Goal: Task Accomplishment & Management: Manage account settings

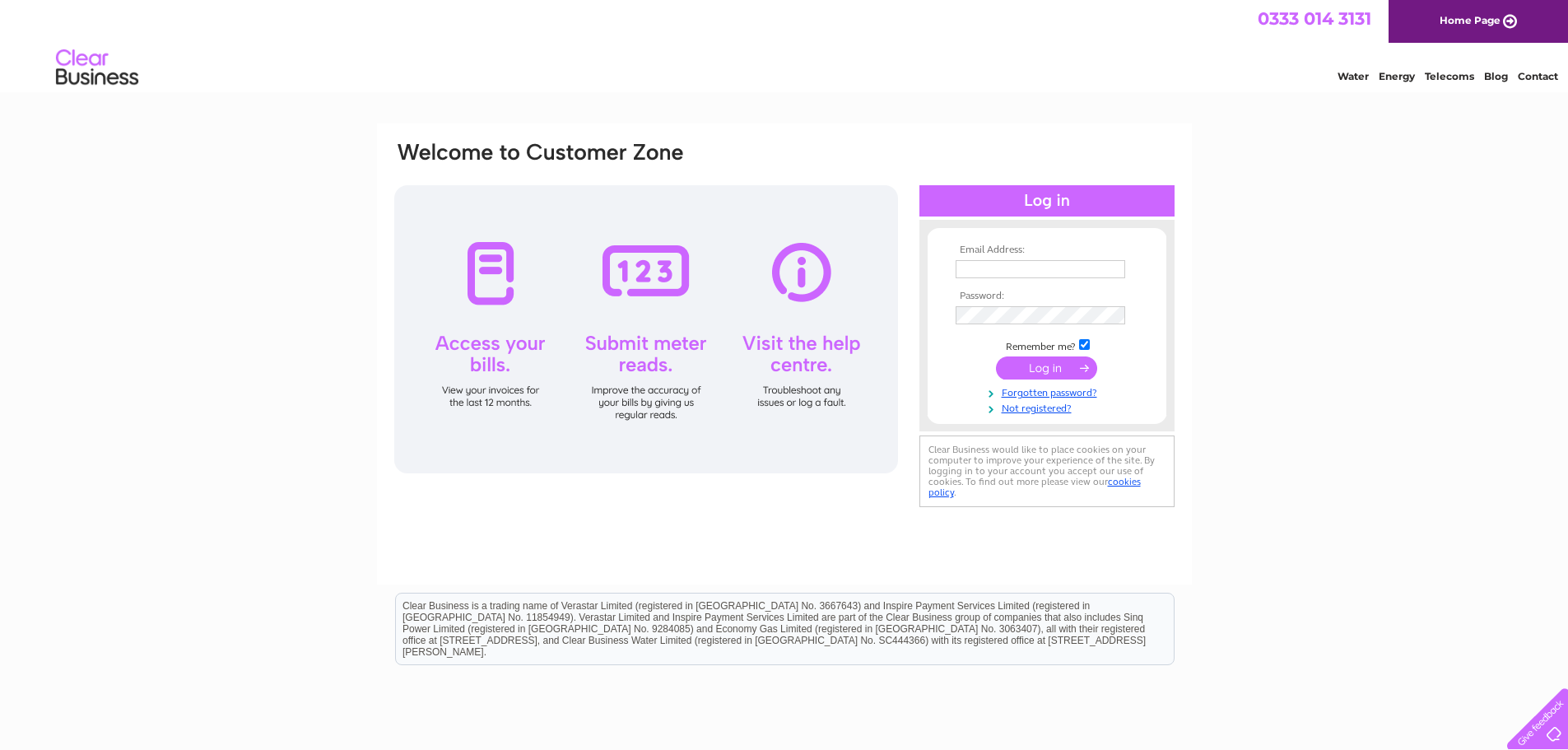
type input "accounts@limbsandthings.com"
click at [1064, 369] on input "submit" at bounding box center [1046, 368] width 101 height 23
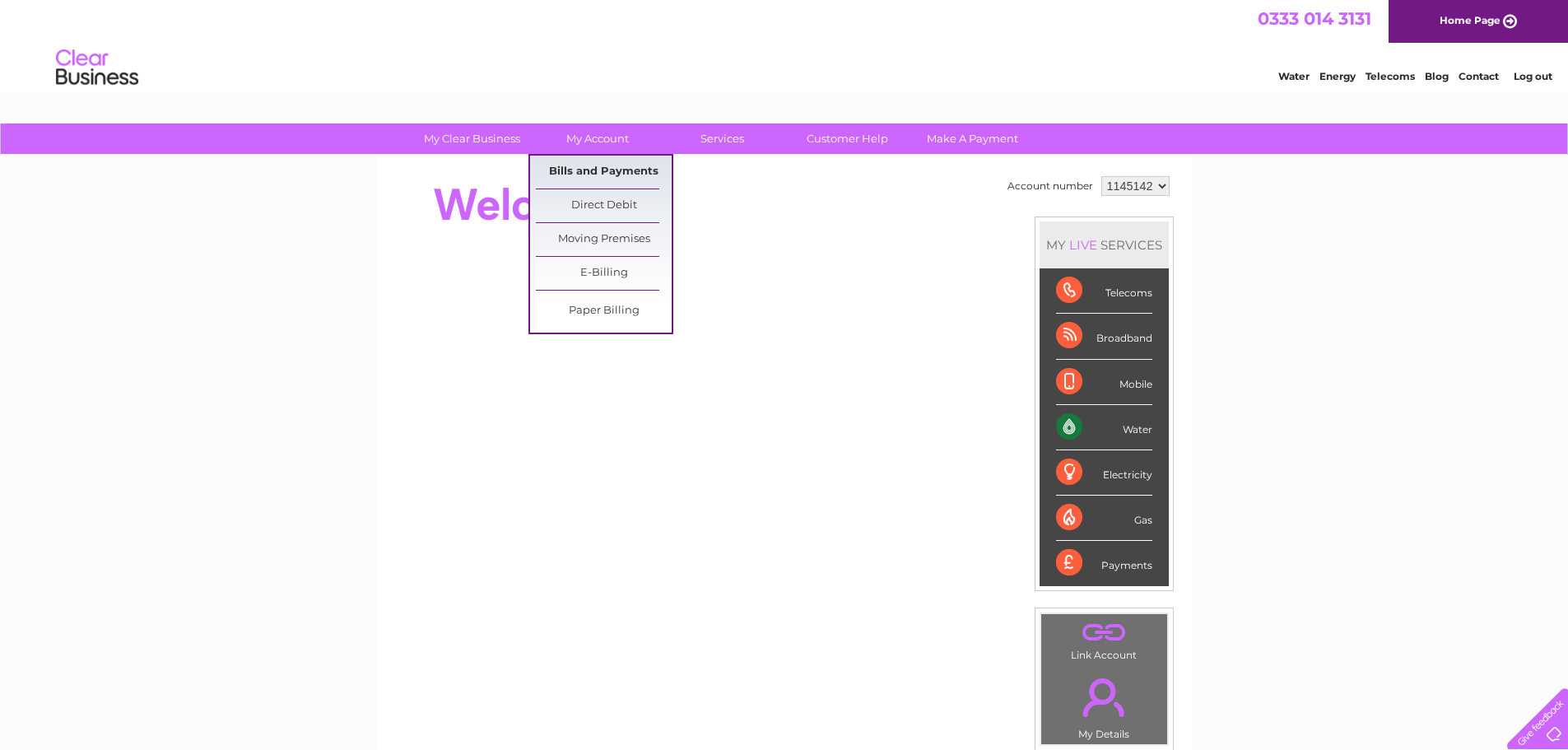
click at [619, 177] on link "Bills and Payments" at bounding box center [603, 172] width 136 height 32
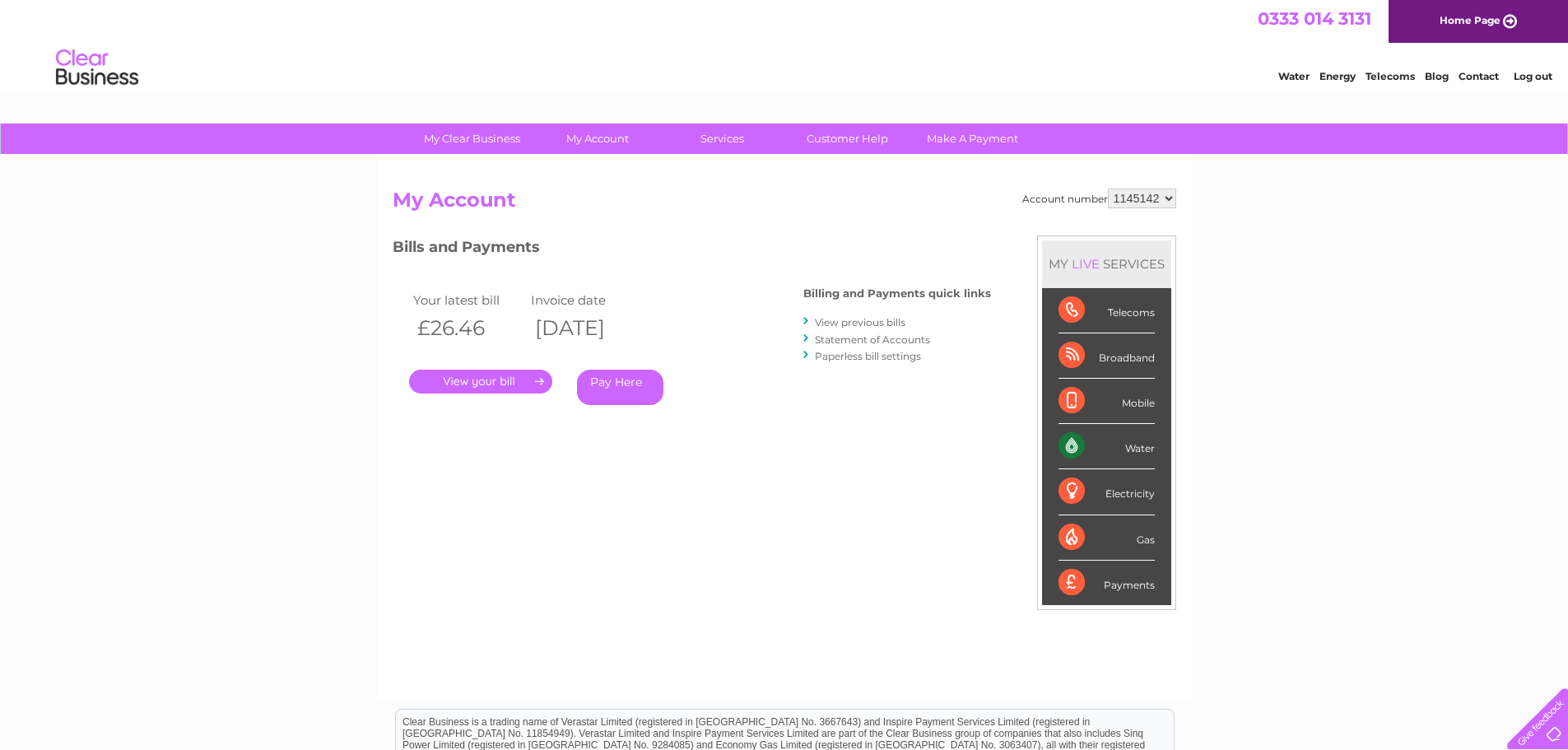
click at [515, 383] on link "." at bounding box center [480, 381] width 143 height 24
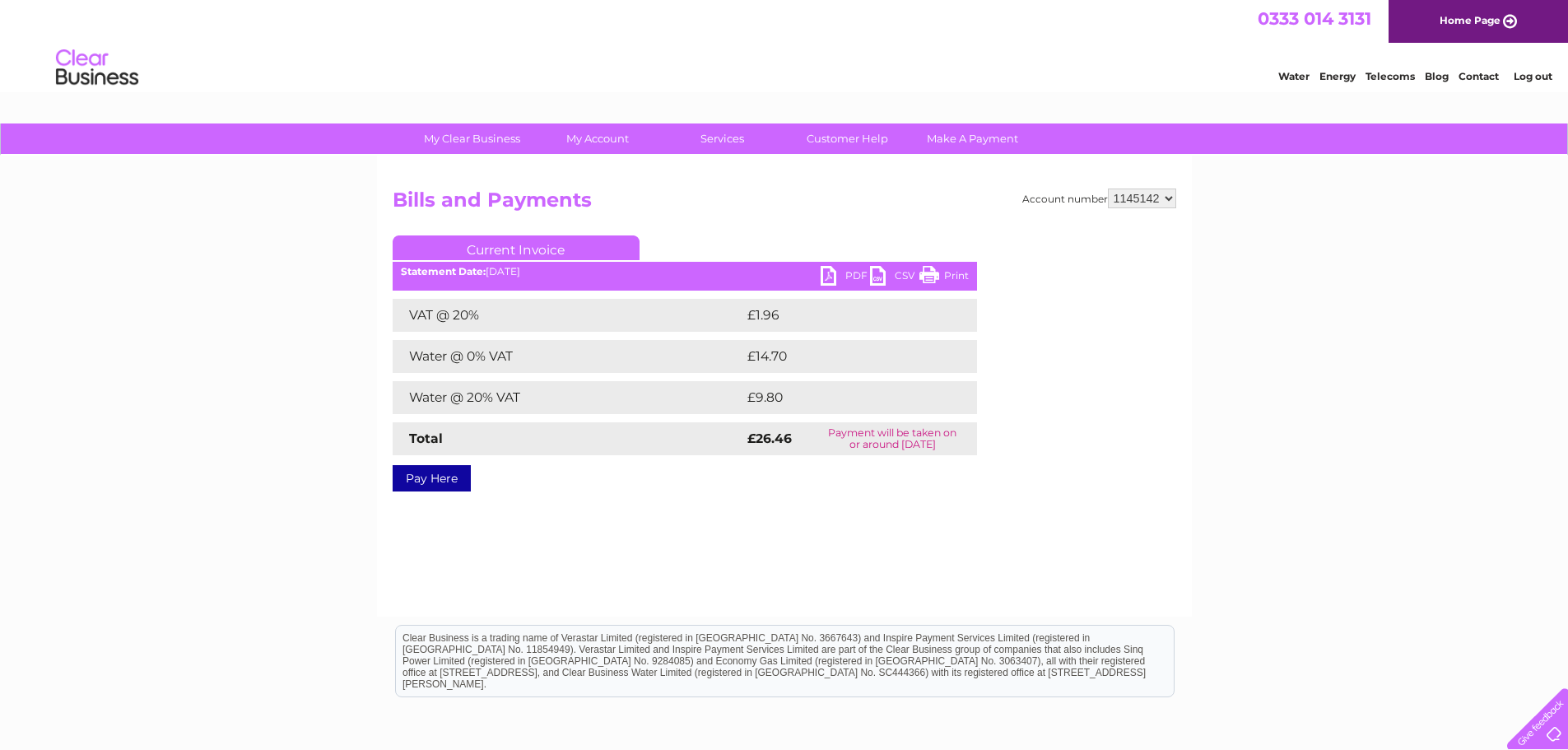
click at [824, 276] on link "PDF" at bounding box center [845, 278] width 50 height 24
